Goal: Information Seeking & Learning: Learn about a topic

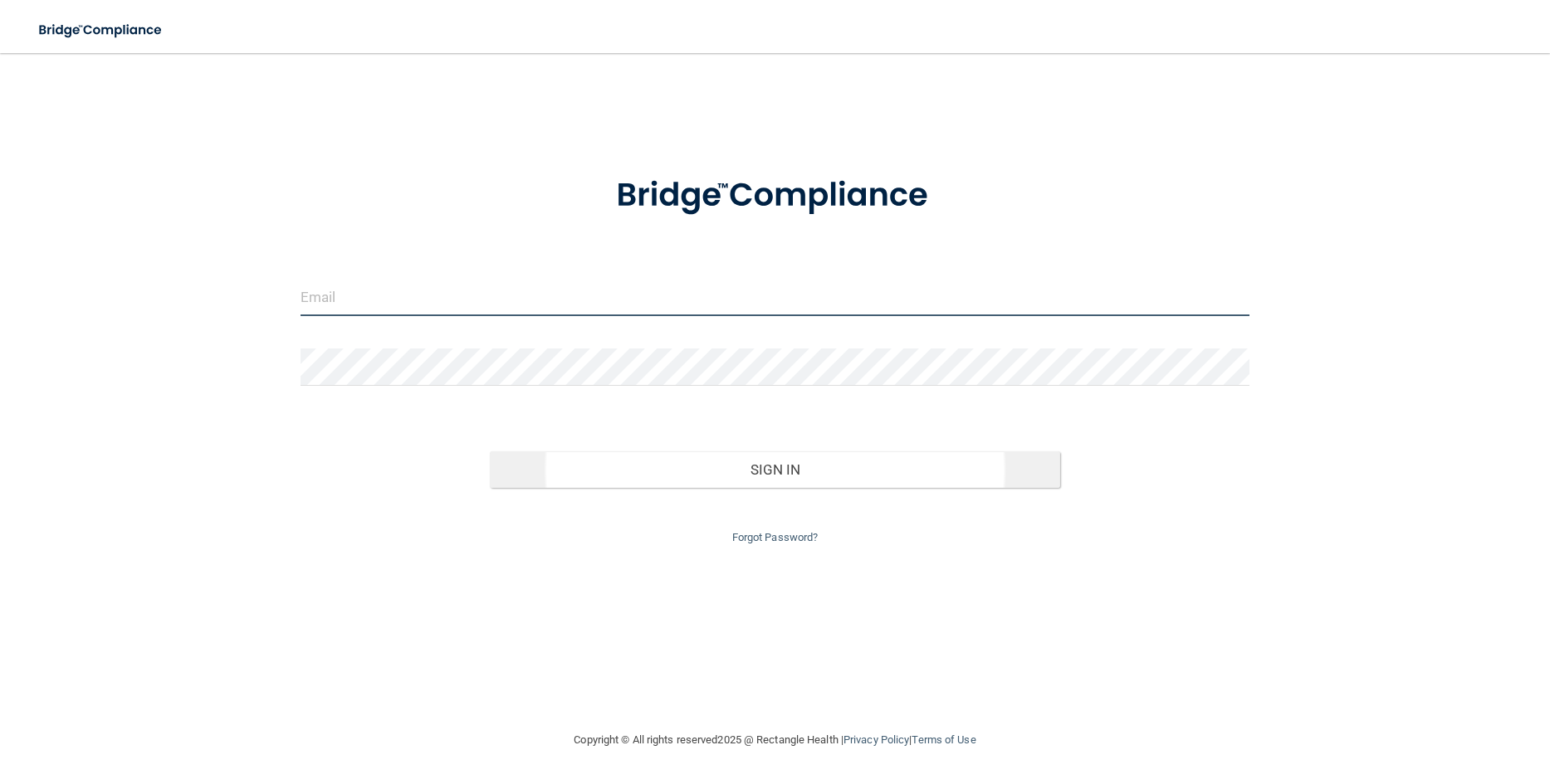
type input "[EMAIL_ADDRESS][DOMAIN_NAME]"
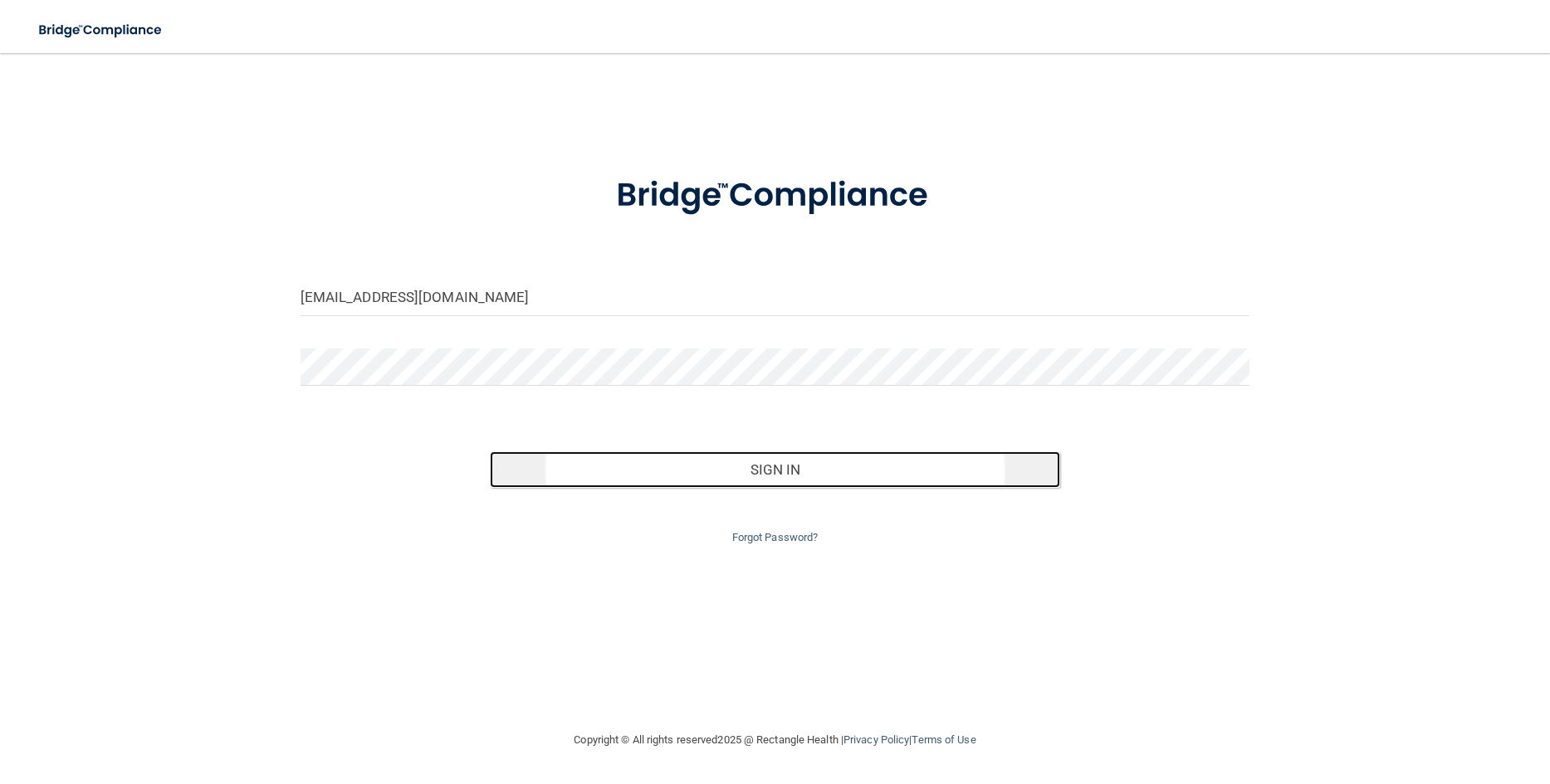
click at [781, 475] on button "Sign In" at bounding box center [774, 469] width 569 height 37
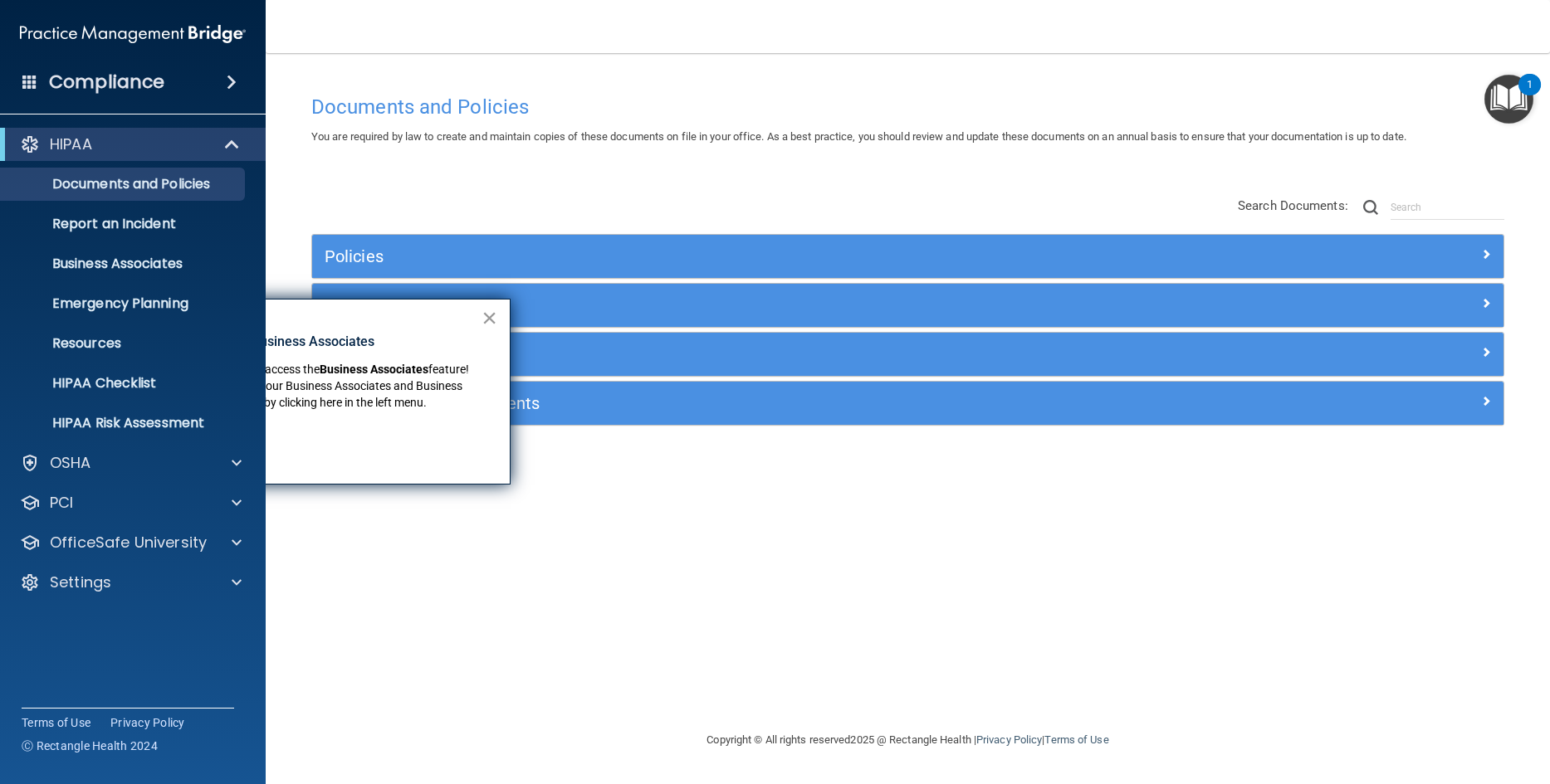
click at [487, 321] on button "×" at bounding box center [489, 317] width 16 height 26
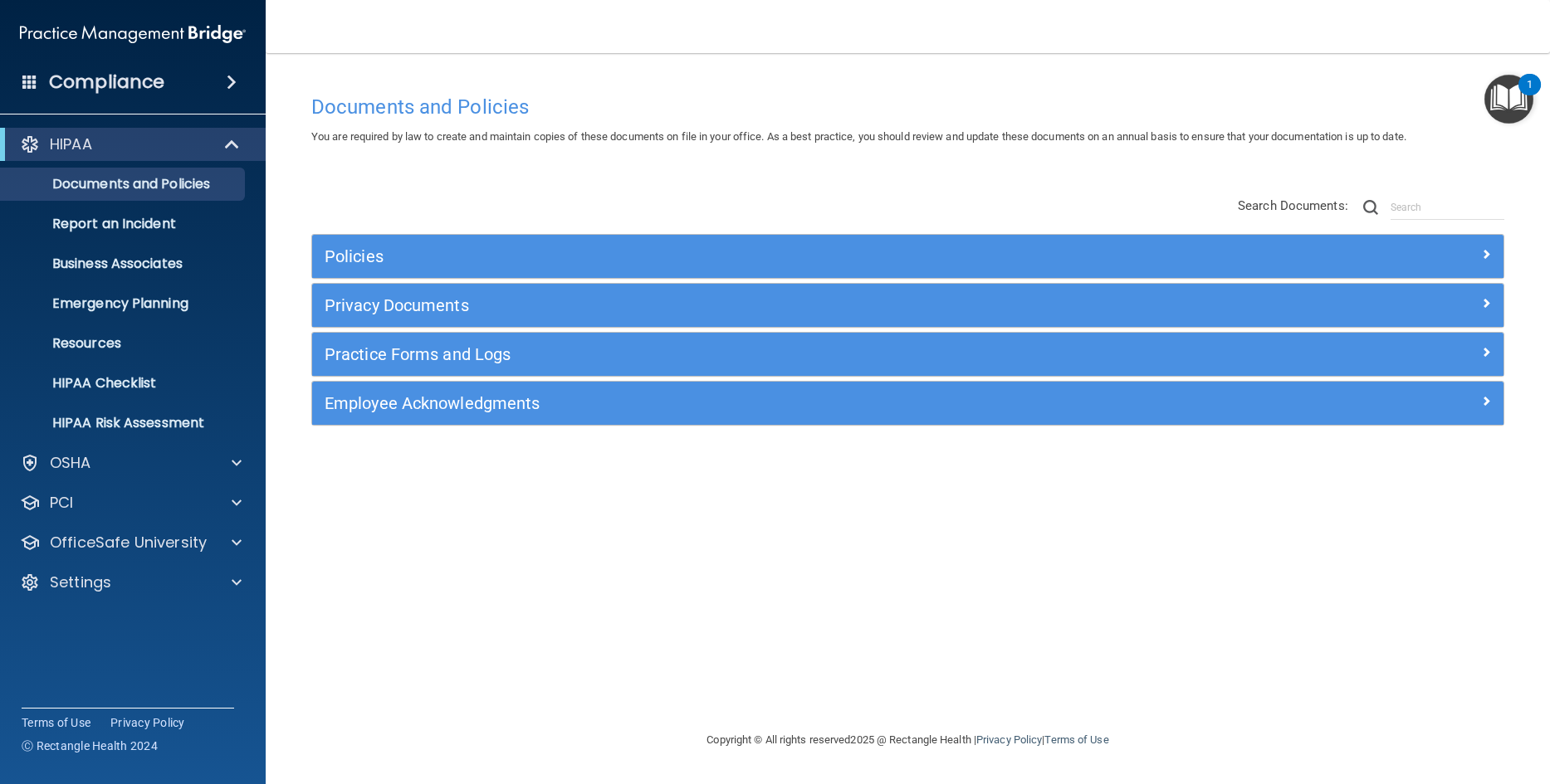
click at [1508, 97] on img "Open Resource Center, 1 new notification" at bounding box center [1509, 100] width 49 height 49
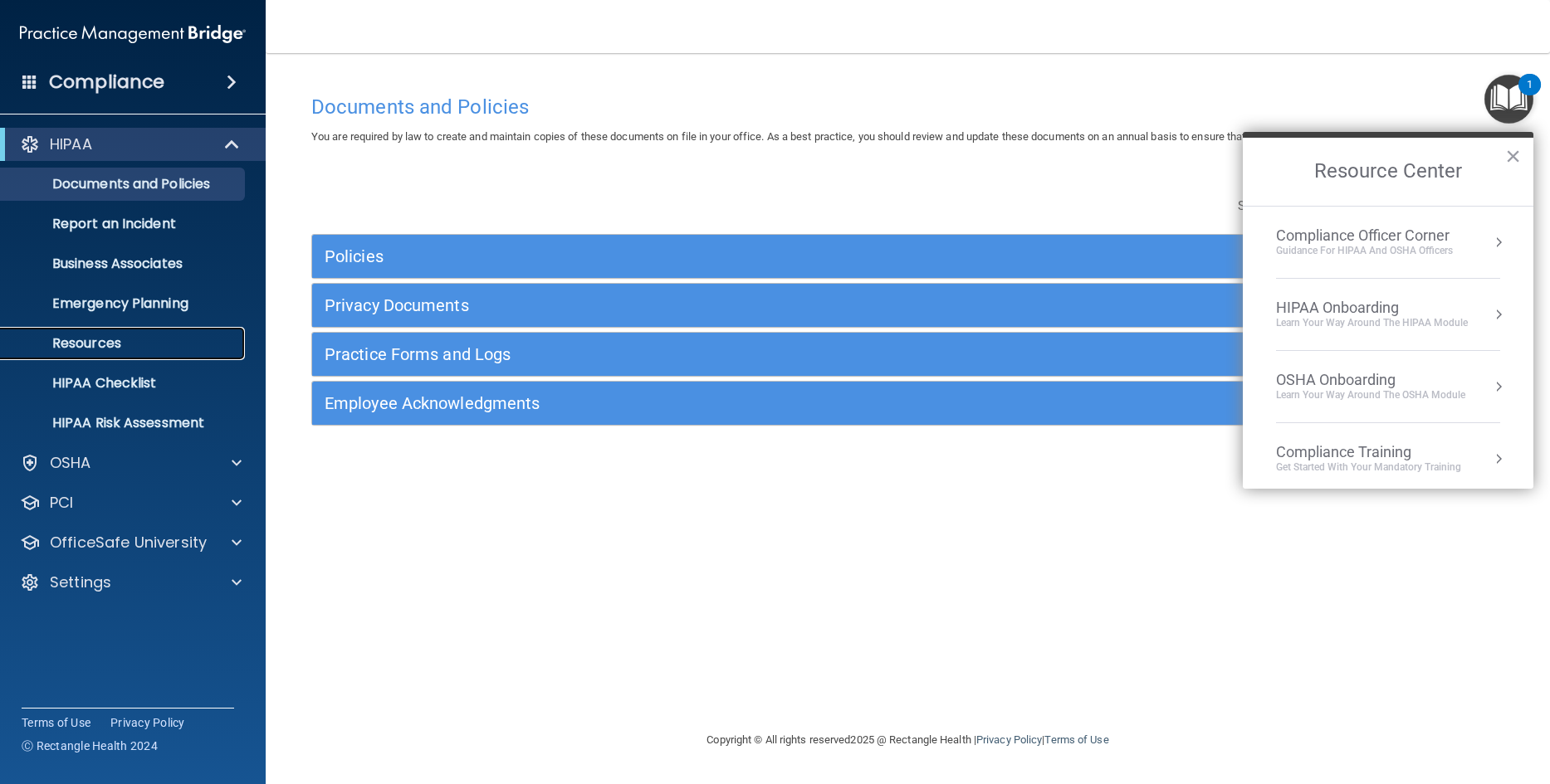
click at [111, 341] on p "Resources" at bounding box center [123, 344] width 226 height 17
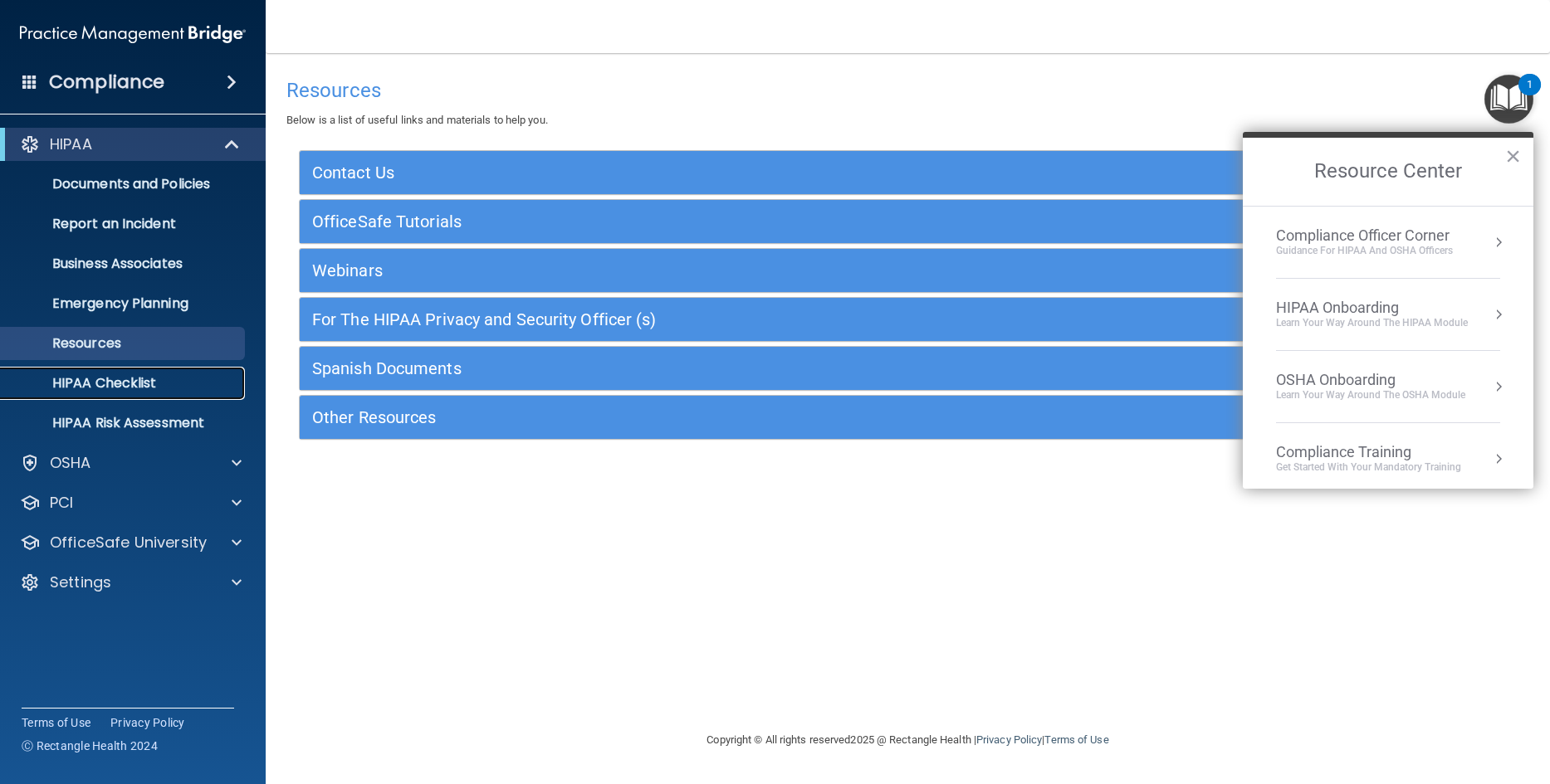
click at [125, 381] on p "HIPAA Checklist" at bounding box center [123, 383] width 226 height 17
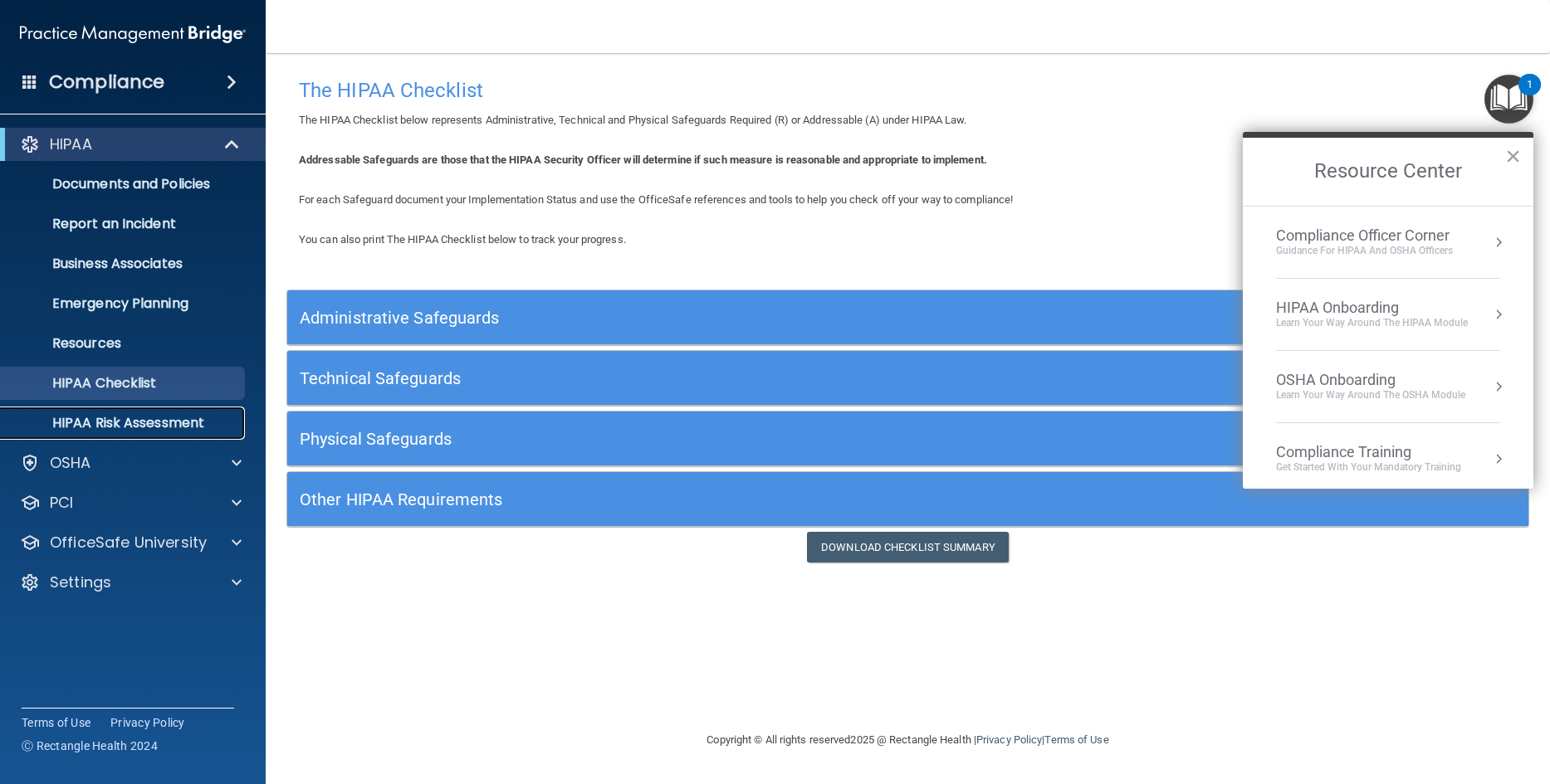
click at [118, 420] on p "HIPAA Risk Assessment" at bounding box center [123, 423] width 226 height 17
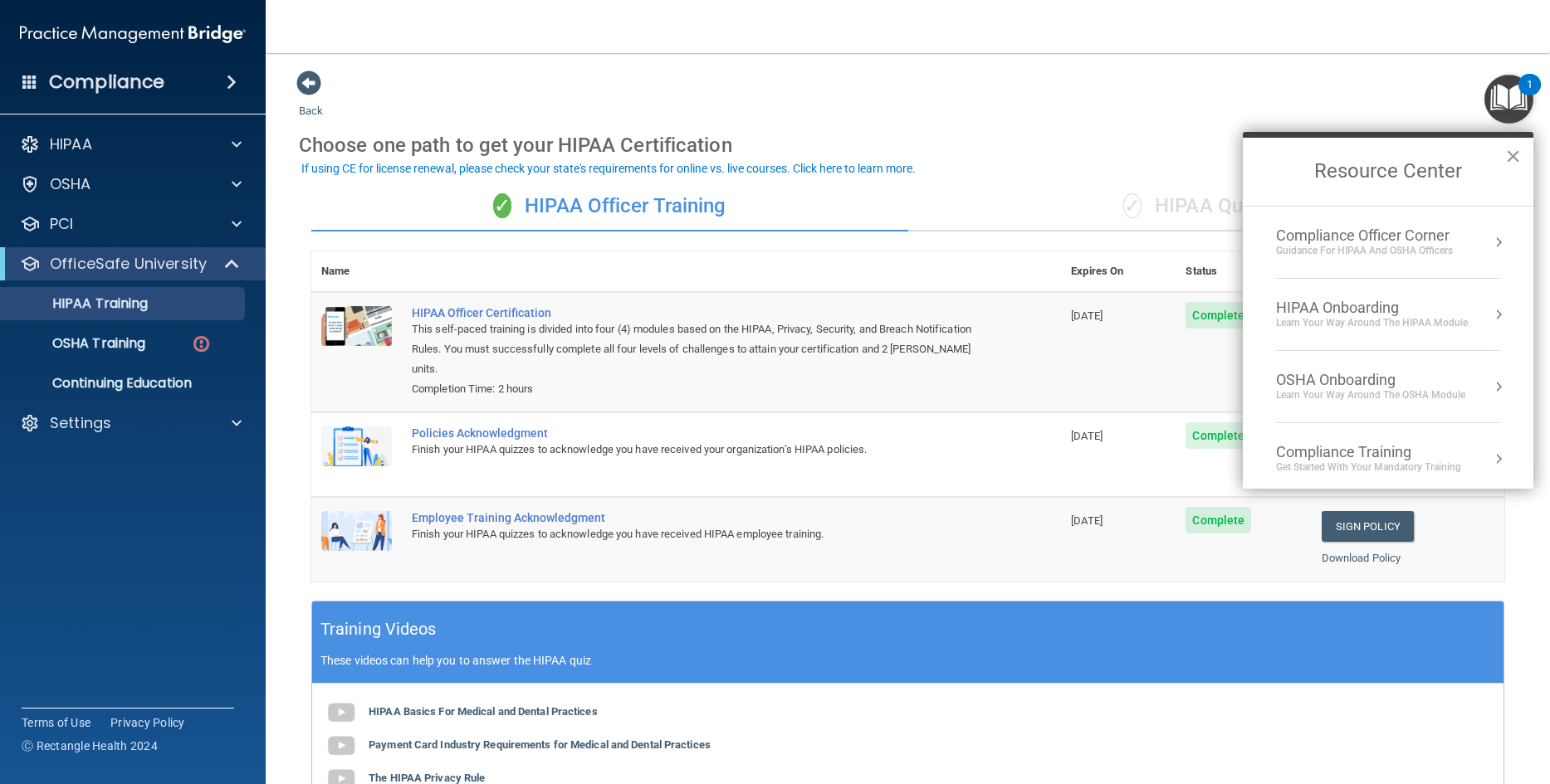
click at [1509, 157] on button "×" at bounding box center [1512, 156] width 16 height 26
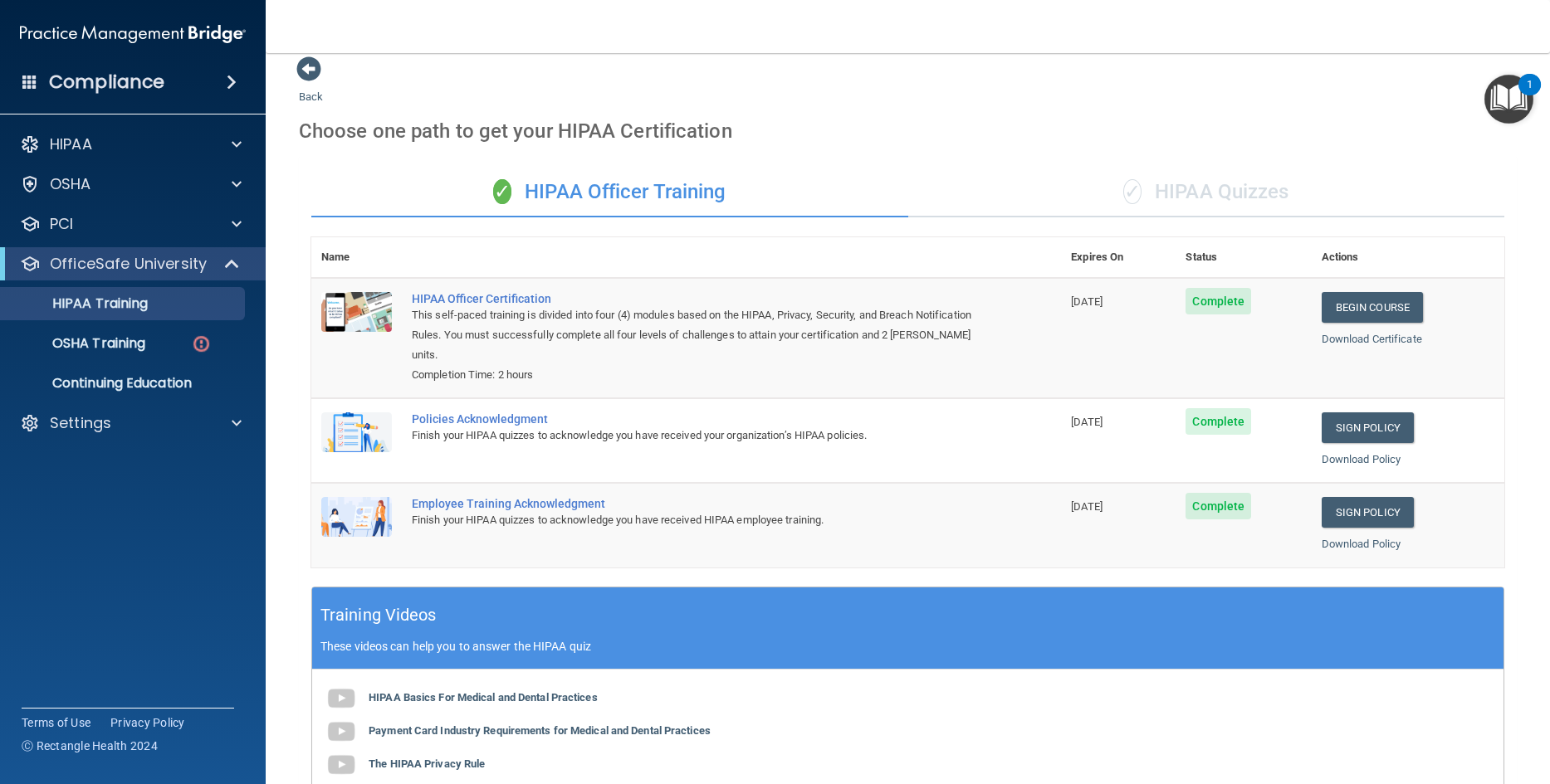
scroll to position [8, 0]
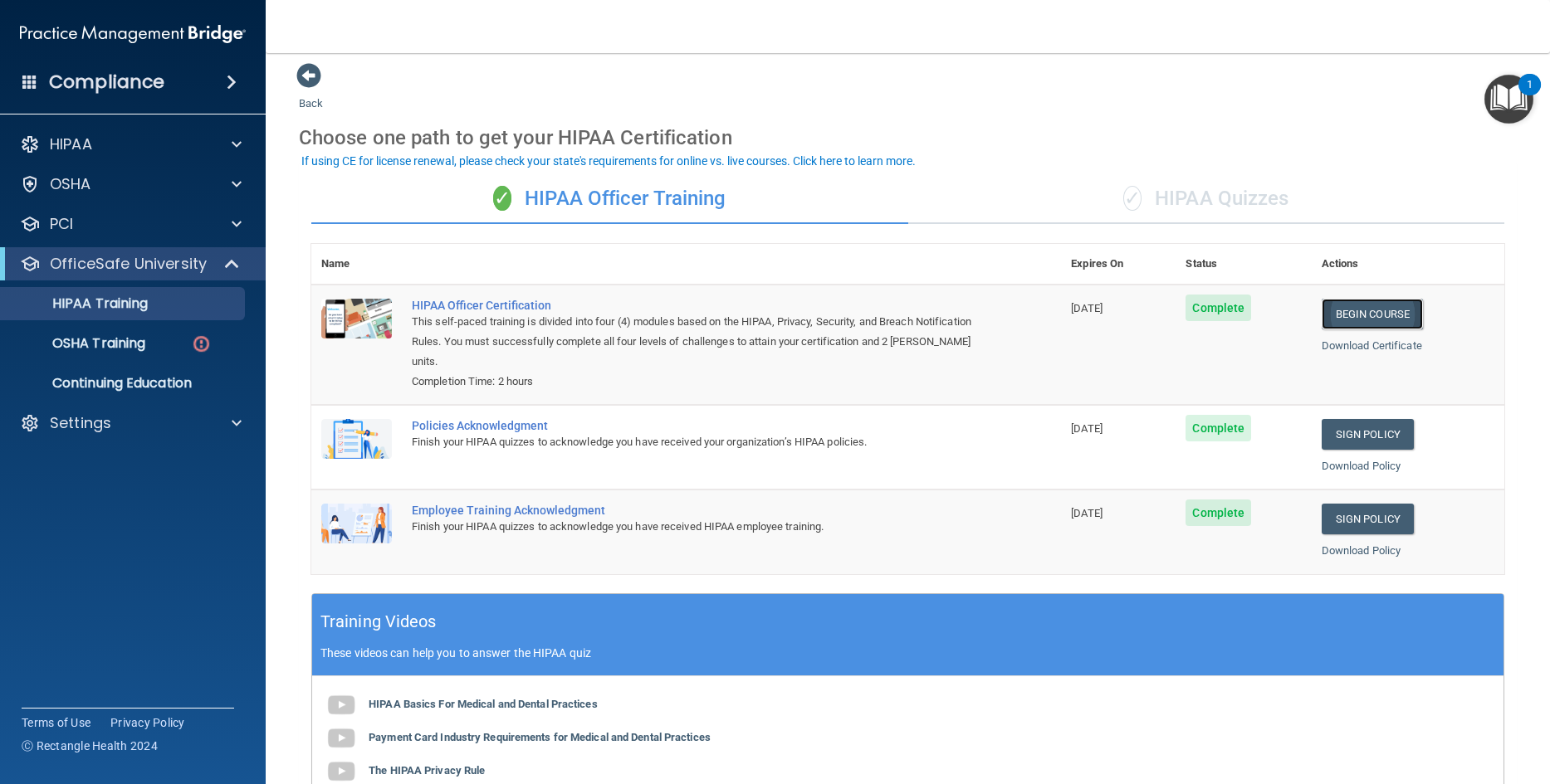
click at [1361, 315] on link "Begin Course" at bounding box center [1372, 314] width 101 height 31
